Goal: Task Accomplishment & Management: Use online tool/utility

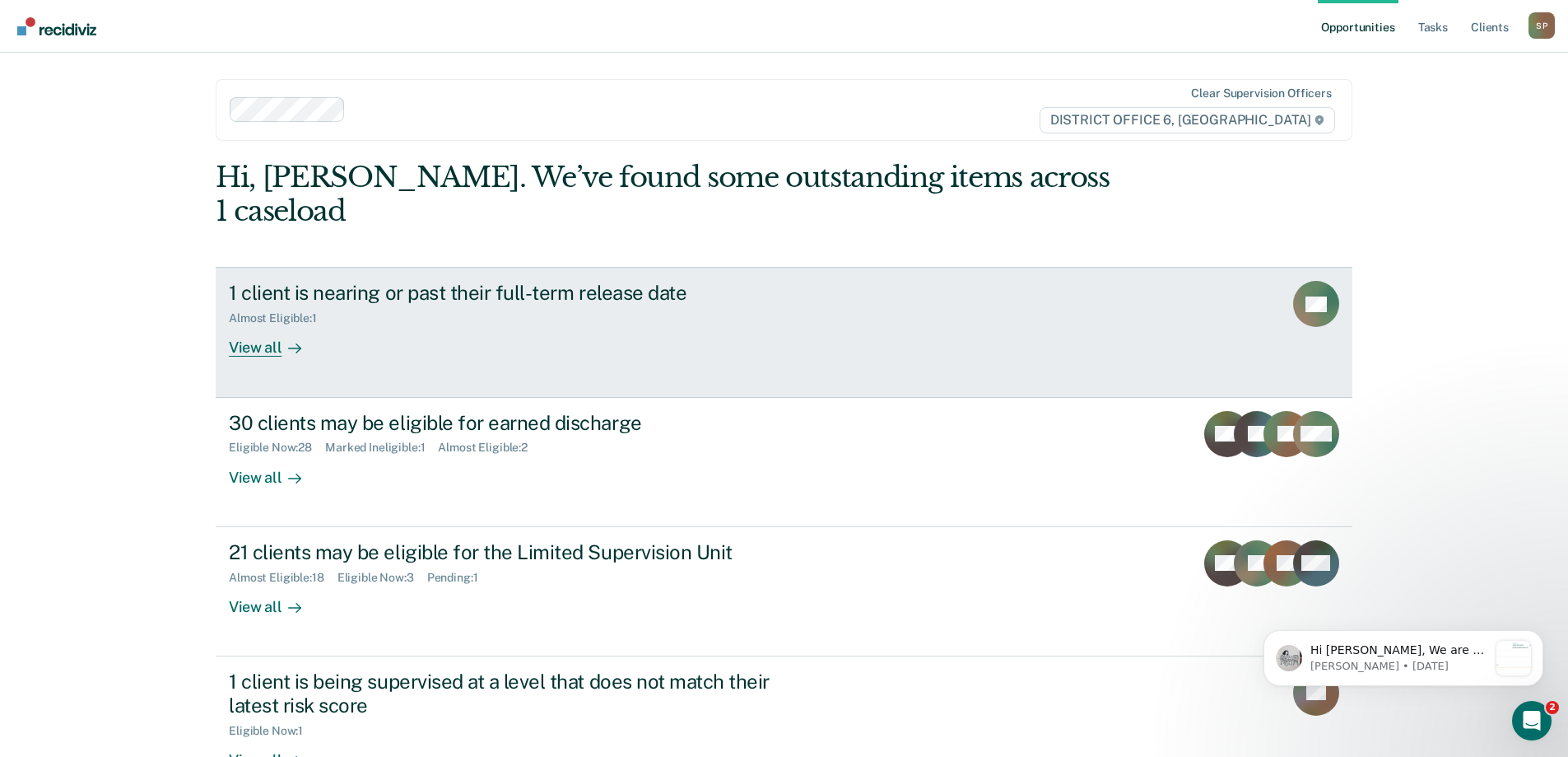
click at [281, 339] on div at bounding box center [291, 348] width 20 height 19
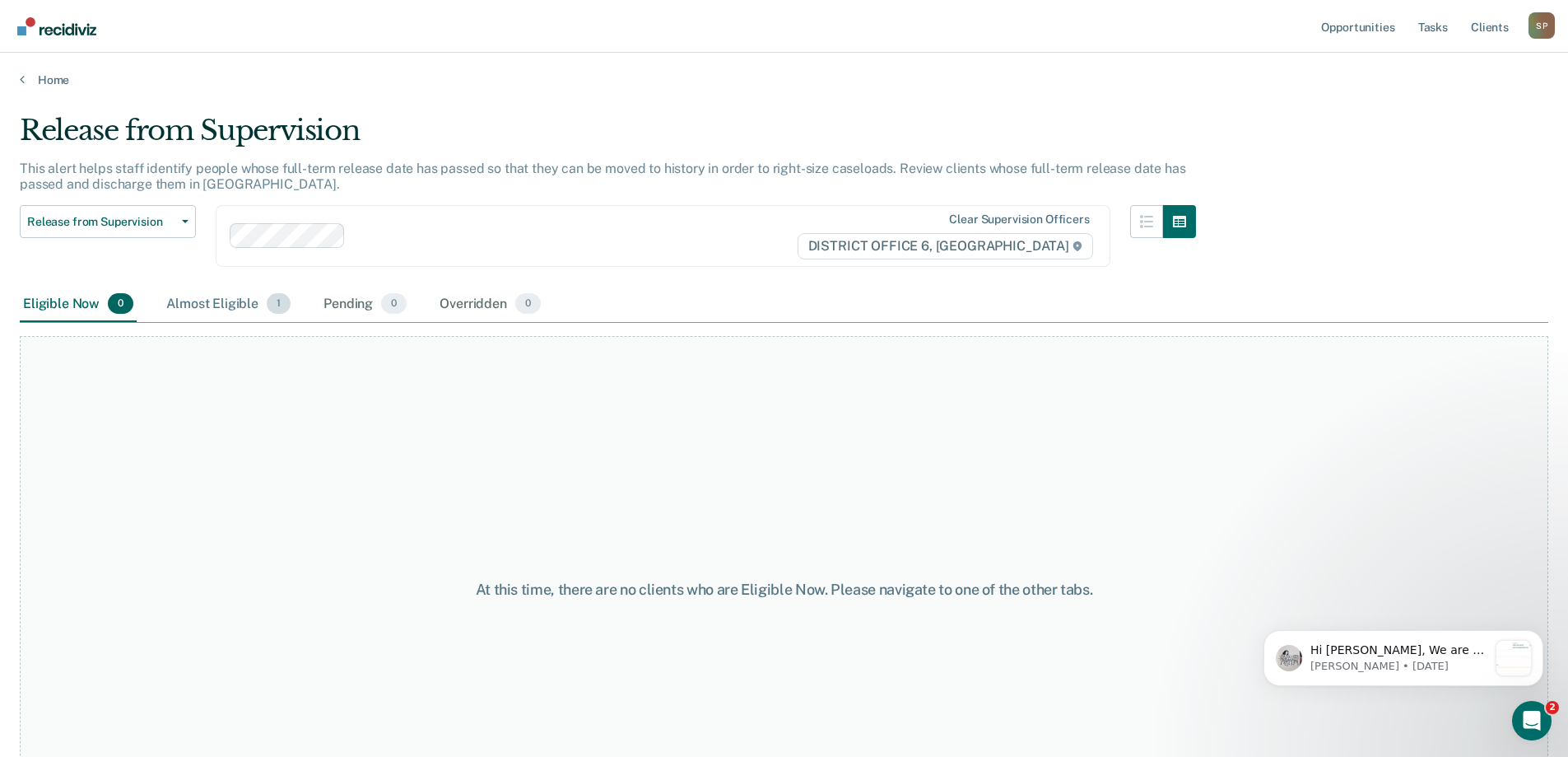
click at [215, 301] on div "Almost Eligible 1" at bounding box center [229, 304] width 131 height 36
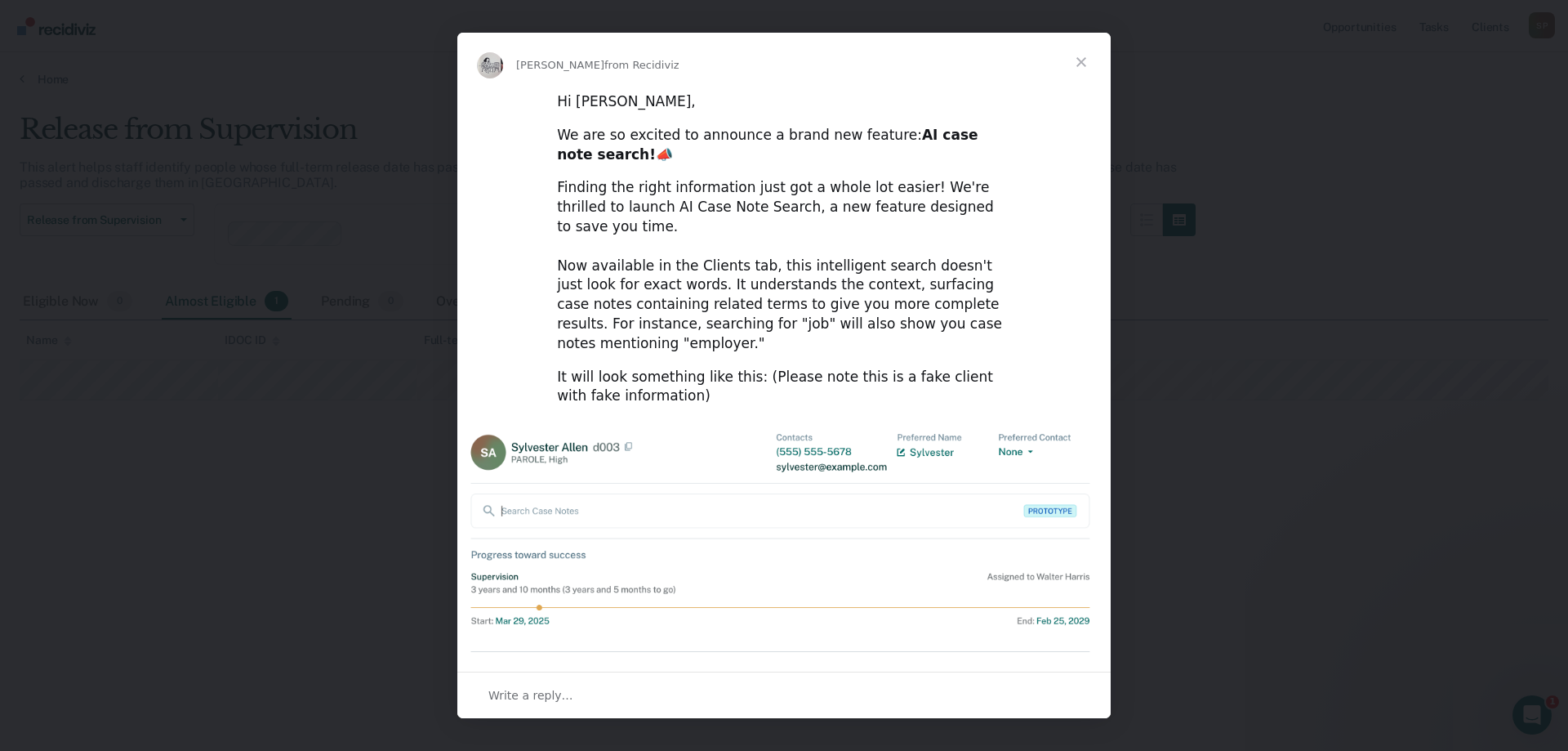
click at [1083, 62] on span "Close" at bounding box center [1081, 62] width 59 height 59
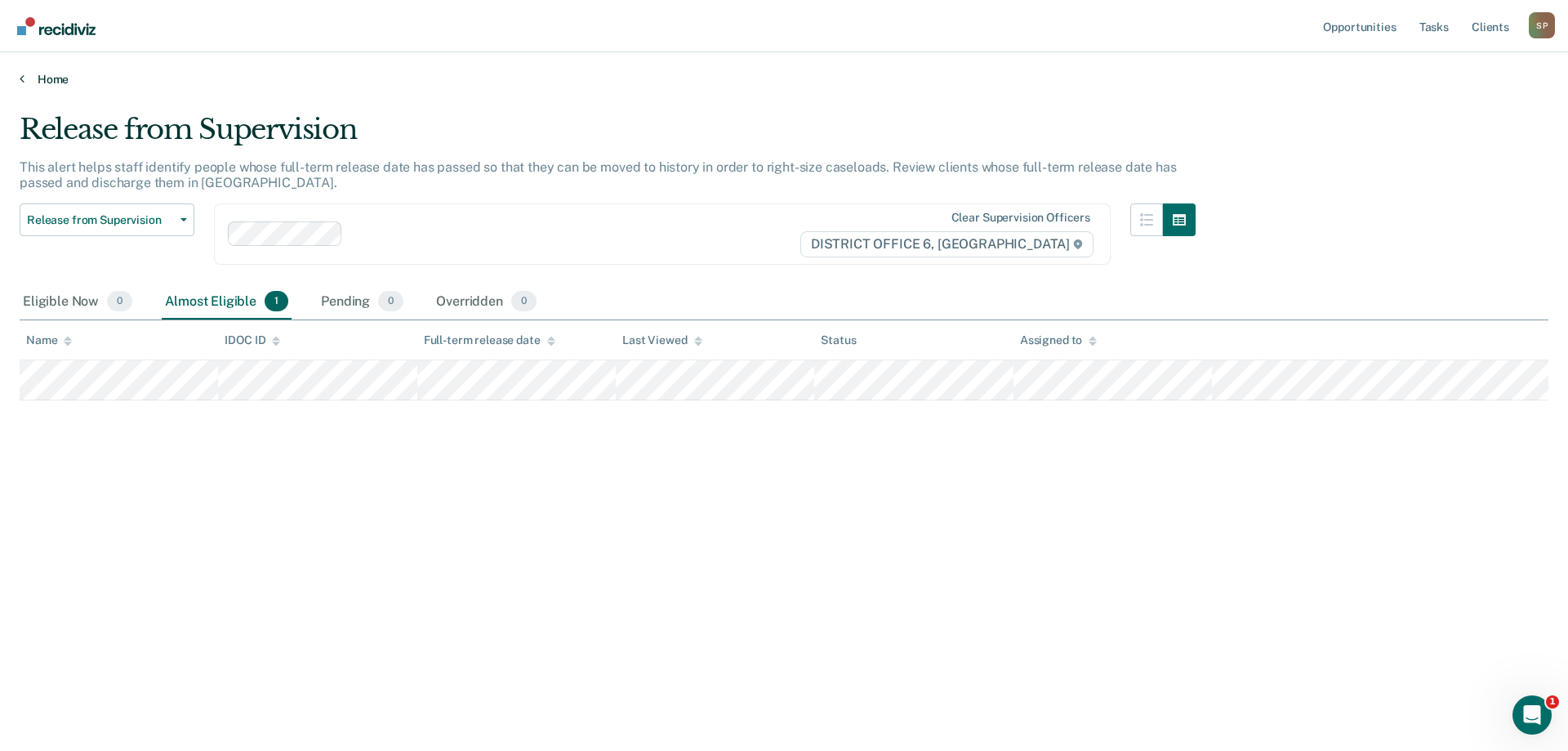
click at [38, 85] on link "Home" at bounding box center [784, 79] width 1529 height 15
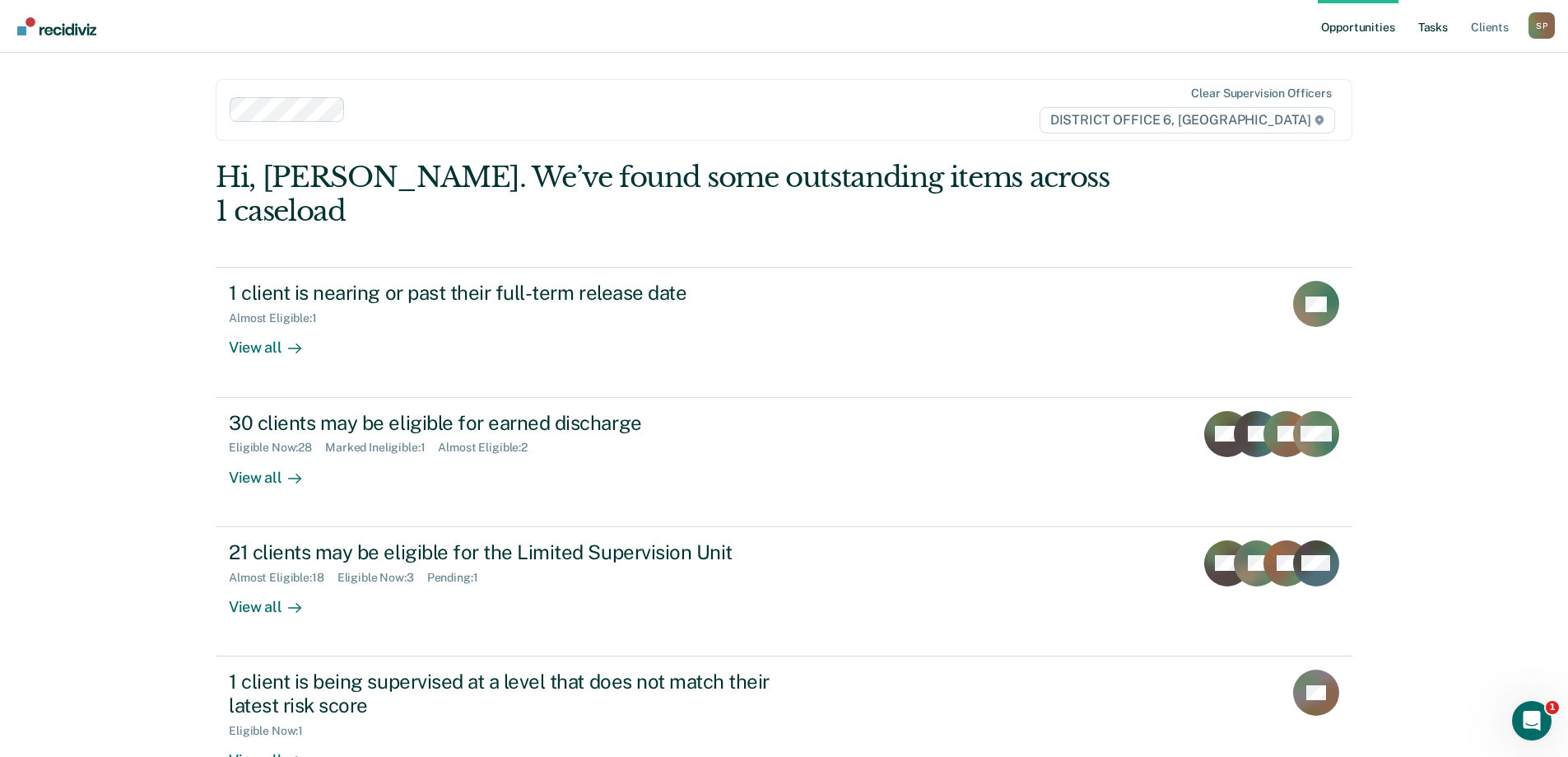
click at [1427, 31] on link "Tasks" at bounding box center [1433, 26] width 36 height 52
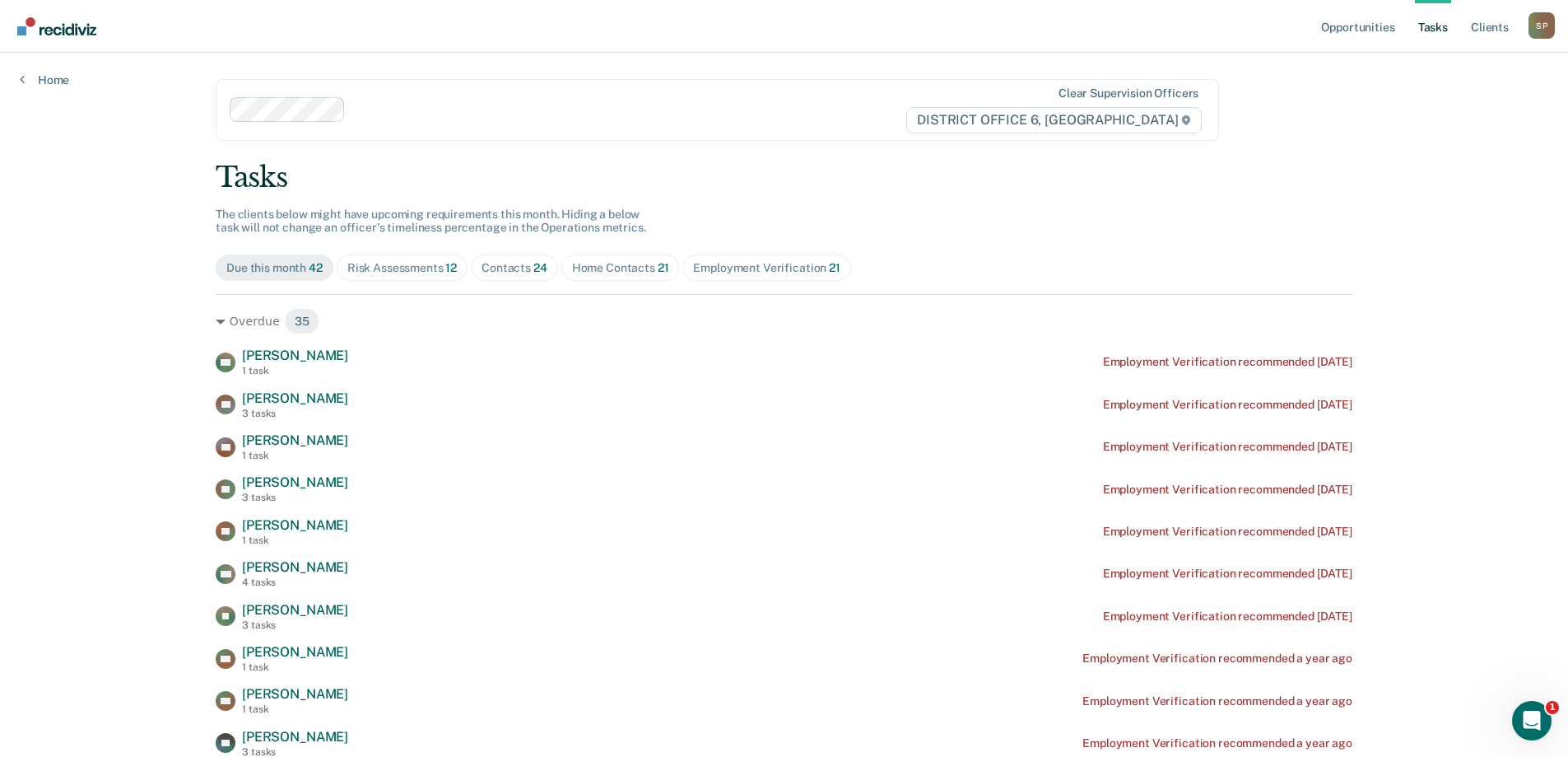
click at [438, 272] on div "Risk Assessments 12" at bounding box center [402, 268] width 109 height 14
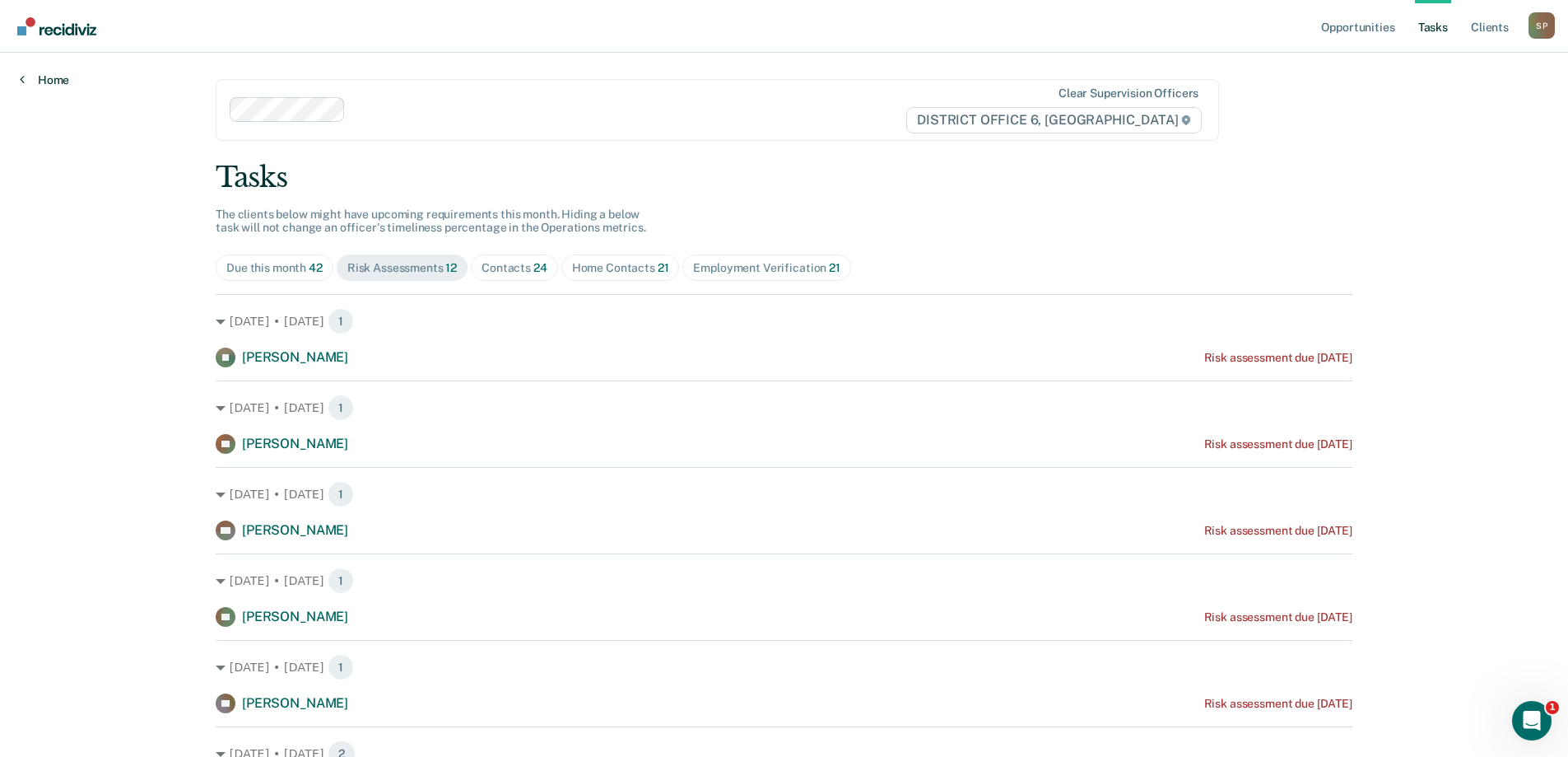
click at [56, 83] on link "Home" at bounding box center [45, 79] width 50 height 15
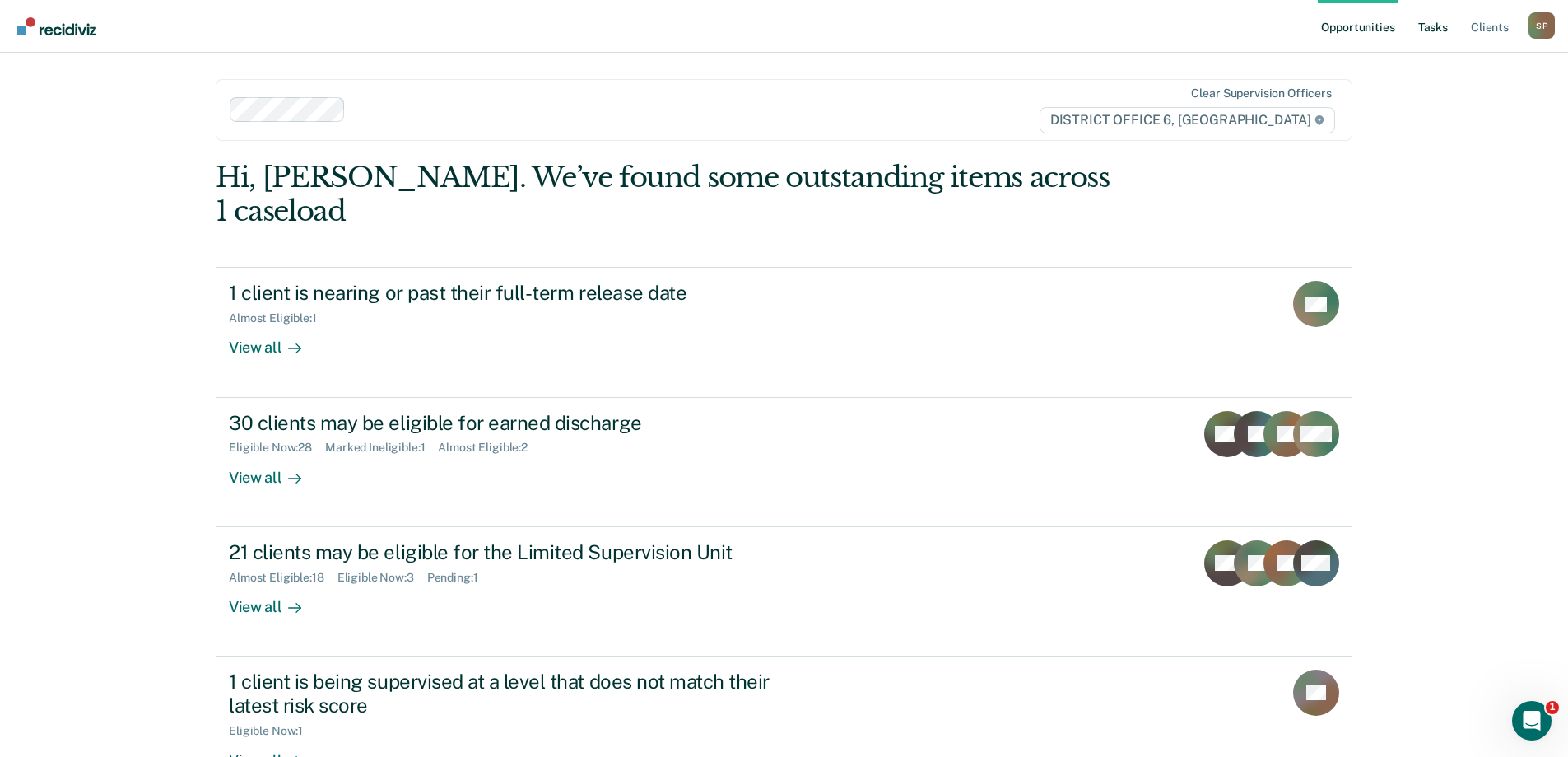
click at [1433, 21] on link "Tasks" at bounding box center [1433, 26] width 36 height 52
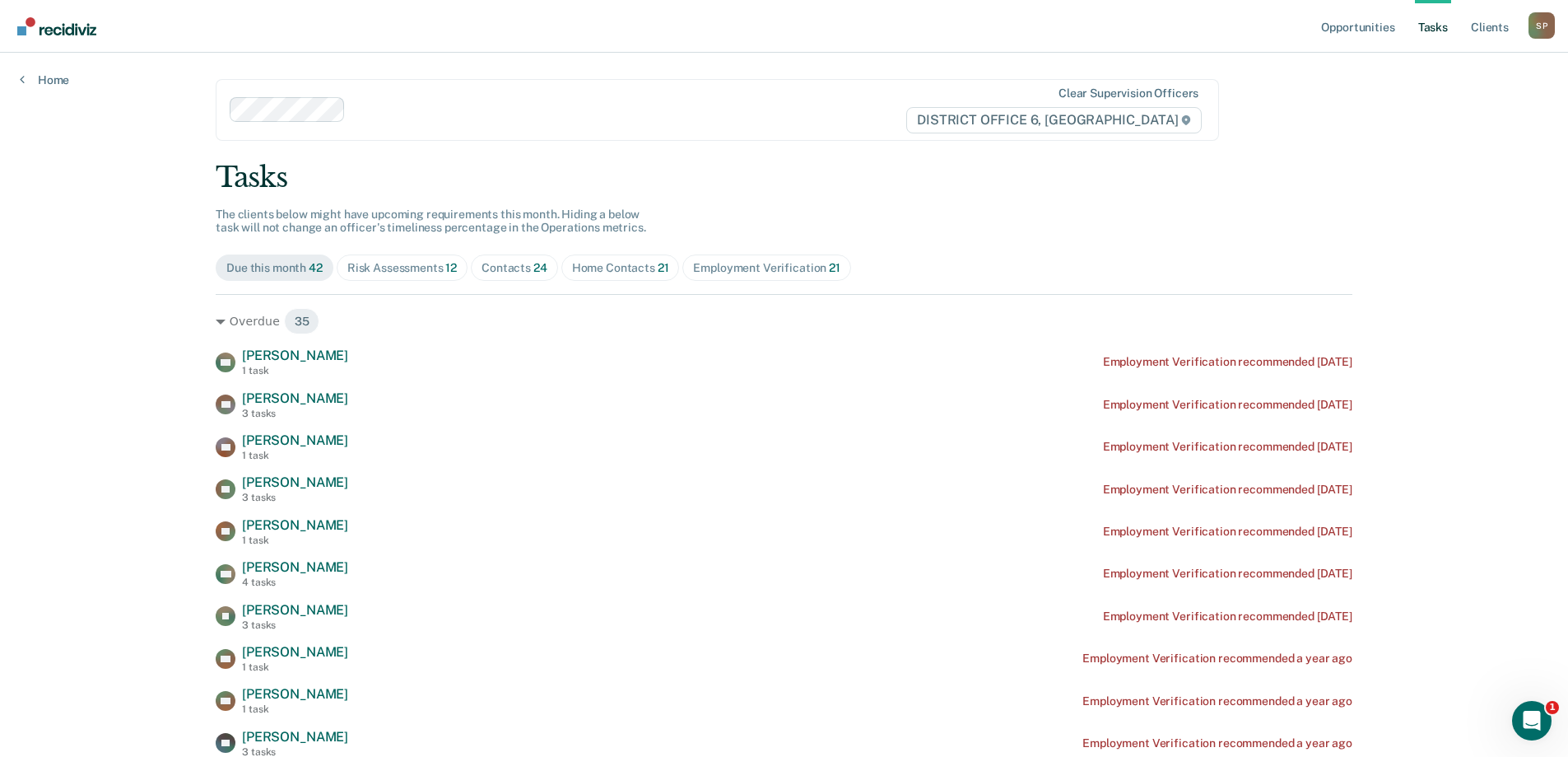
click at [621, 268] on div "Home Contacts 21" at bounding box center [620, 268] width 97 height 14
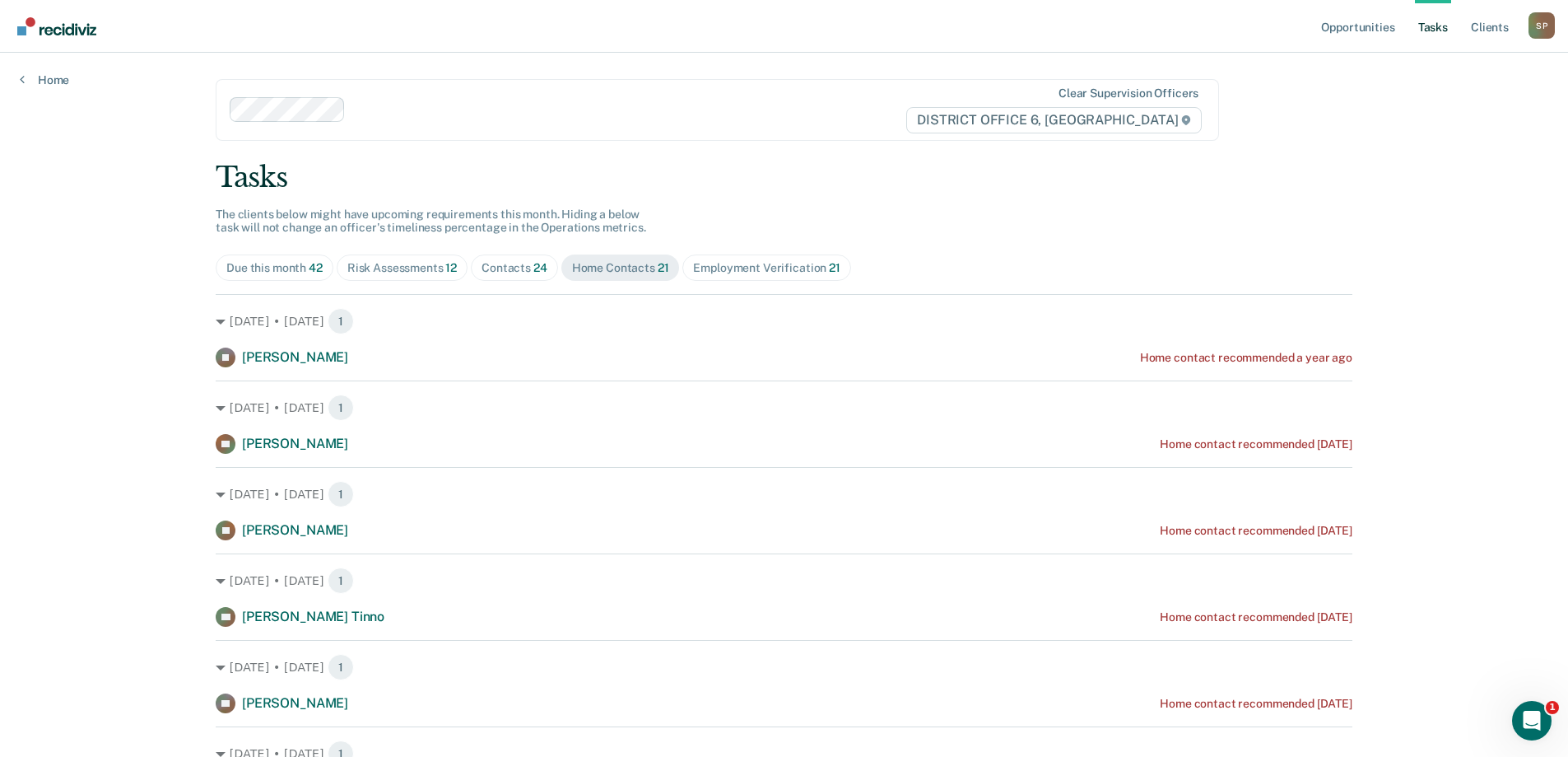
click at [533, 269] on span "24" at bounding box center [540, 267] width 14 height 13
